Goal: Check status: Check status

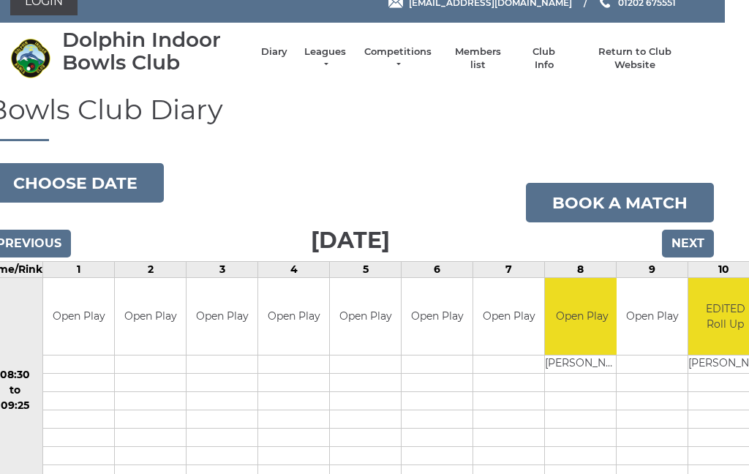
scroll to position [0, 24]
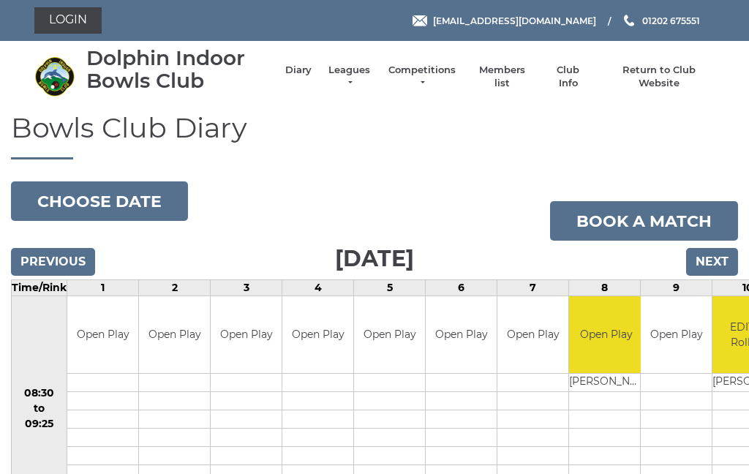
click at [73, 16] on link "Login" at bounding box center [67, 20] width 67 height 26
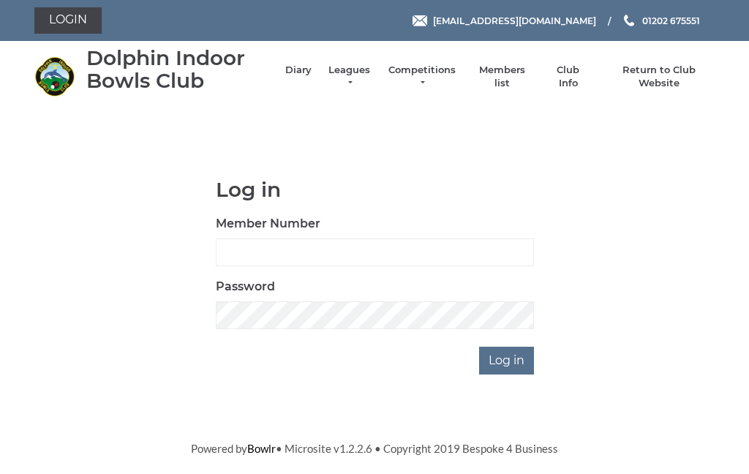
click at [329, 246] on input "Member Number" at bounding box center [375, 253] width 318 height 28
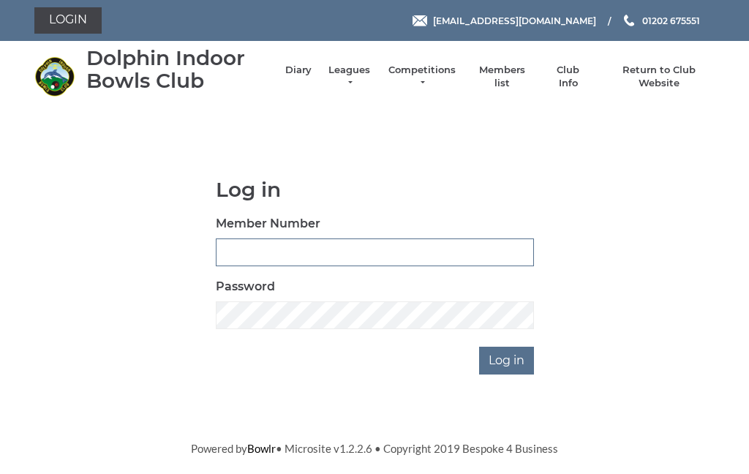
type input "2510"
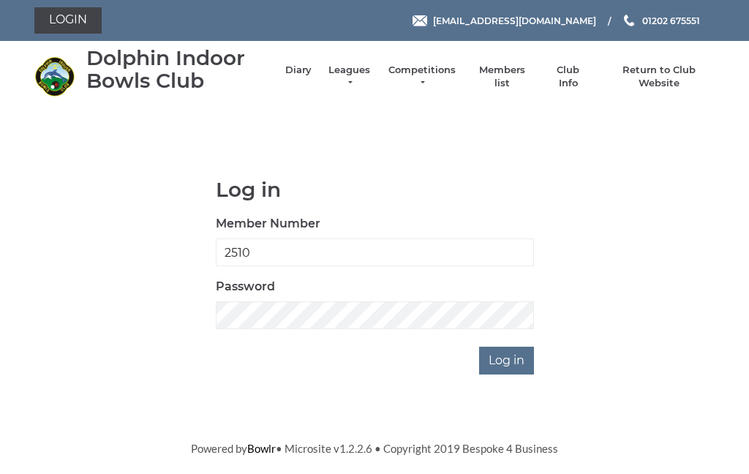
click at [513, 370] on input "Log in" at bounding box center [506, 361] width 55 height 28
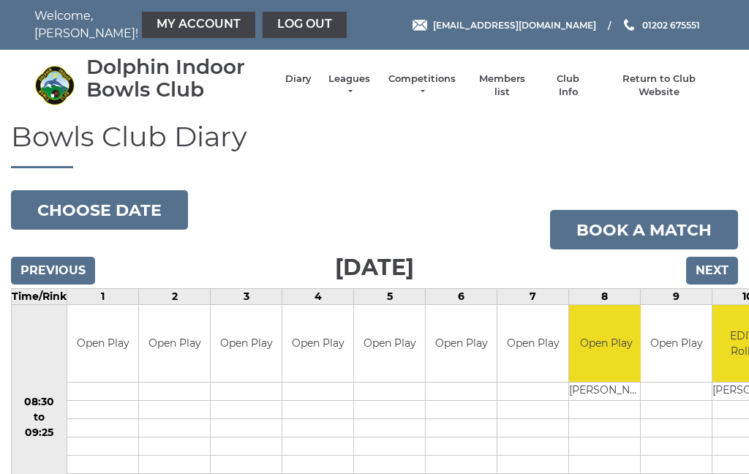
click at [184, 36] on link "My Account" at bounding box center [198, 25] width 113 height 26
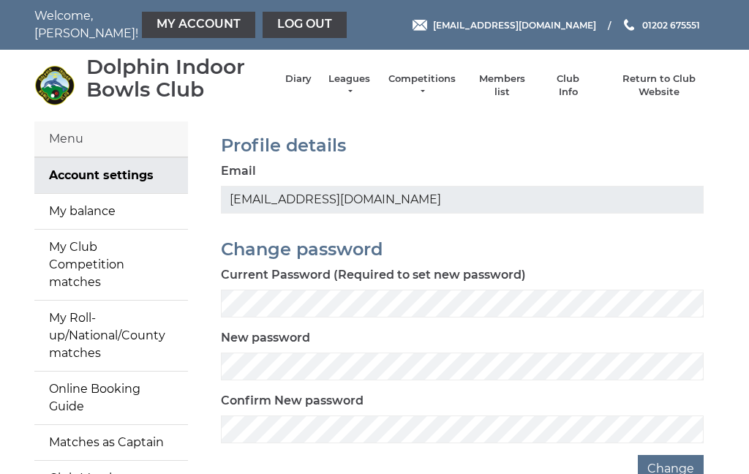
click at [74, 215] on link "My balance" at bounding box center [111, 211] width 154 height 35
